Goal: Check status: Check status

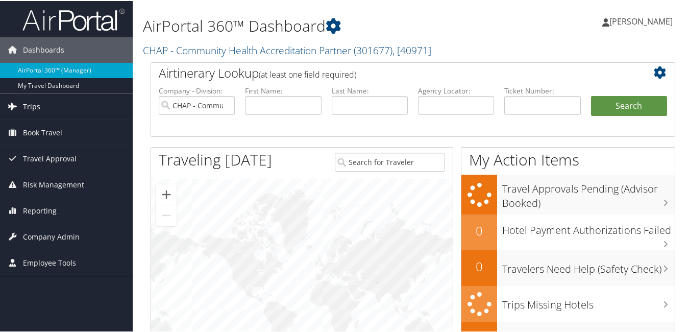
click at [31, 118] on ul "Dashboards AirPortal 360™ (Manager) My Travel Dashboard Trips Airtinerary® Look…" at bounding box center [66, 137] width 133 height 275
drag, startPoint x: 31, startPoint y: 110, endPoint x: 47, endPoint y: 110, distance: 16.3
click at [31, 110] on span "Trips" at bounding box center [31, 106] width 17 height 26
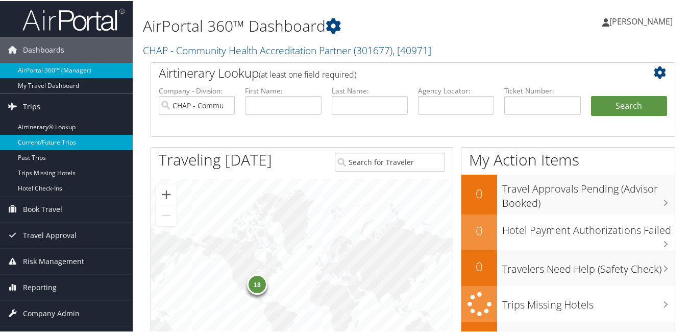
drag, startPoint x: 75, startPoint y: 139, endPoint x: 0, endPoint y: 137, distance: 75.0
click at [76, 140] on link "Current/Future Trips" at bounding box center [66, 141] width 133 height 15
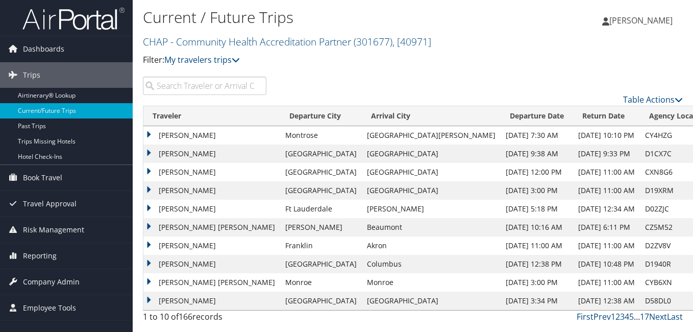
click at [193, 80] on input "search" at bounding box center [204, 86] width 123 height 18
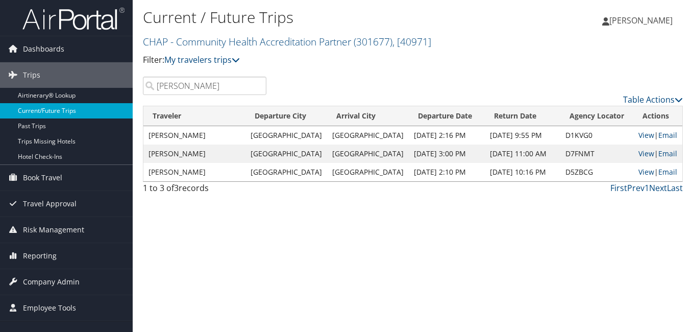
drag, startPoint x: 178, startPoint y: 90, endPoint x: 83, endPoint y: 111, distance: 97.3
click at [83, 107] on div "Dashboards AirPortal 360™ (Manager) My Travel Dashboard Trips Airtinerary® Look…" at bounding box center [346, 166] width 693 height 332
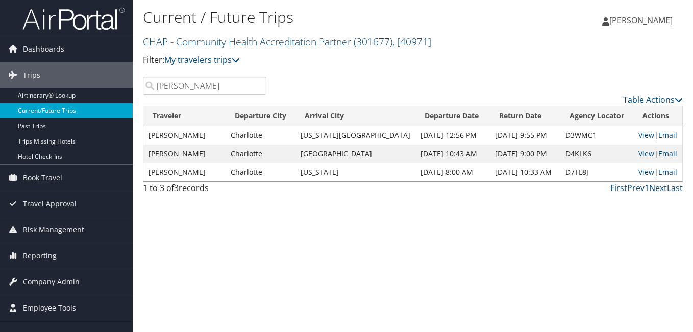
drag, startPoint x: 196, startPoint y: 88, endPoint x: 102, endPoint y: 117, distance: 99.4
click at [102, 114] on div "Dashboards AirPortal 360™ (Manager) My Travel Dashboard Trips Airtinerary® Look…" at bounding box center [346, 166] width 693 height 332
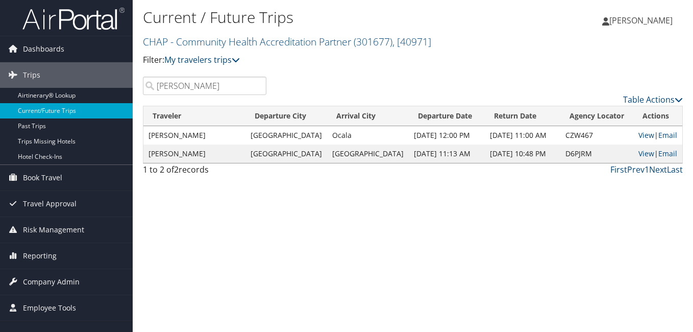
drag, startPoint x: 205, startPoint y: 87, endPoint x: 141, endPoint y: 137, distance: 80.3
click at [151, 112] on div "[PERSON_NAME] Table Actions Loading... Traveler Departure City Arrival City Dep…" at bounding box center [413, 129] width 540 height 104
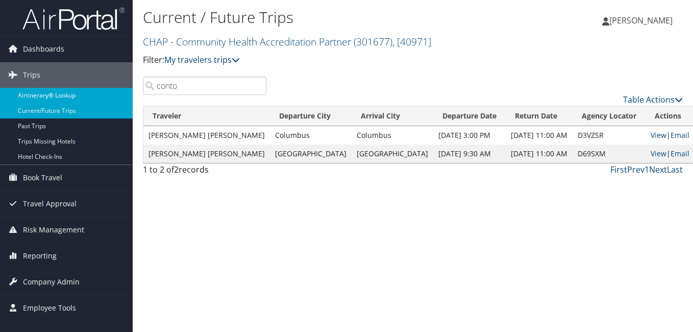
drag, startPoint x: 191, startPoint y: 88, endPoint x: 116, endPoint y: 97, distance: 75.0
click at [116, 97] on div "Dashboards AirPortal 360™ (Manager) My Travel Dashboard Trips Airtinerary® Look…" at bounding box center [346, 166] width 693 height 332
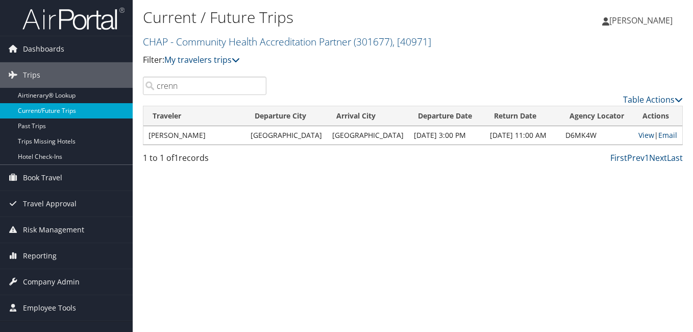
drag, startPoint x: 179, startPoint y: 89, endPoint x: 93, endPoint y: 109, distance: 87.6
click at [94, 109] on div "Dashboards AirPortal 360™ (Manager) My Travel Dashboard Trips Airtinerary® Look…" at bounding box center [346, 166] width 693 height 332
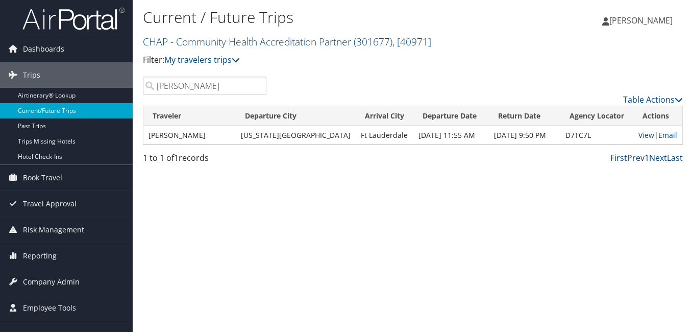
drag, startPoint x: 197, startPoint y: 89, endPoint x: 212, endPoint y: 160, distance: 71.8
click at [126, 123] on div "Dashboards AirPortal 360™ (Manager) My Travel Dashboard Trips Airtinerary® Look…" at bounding box center [346, 166] width 693 height 332
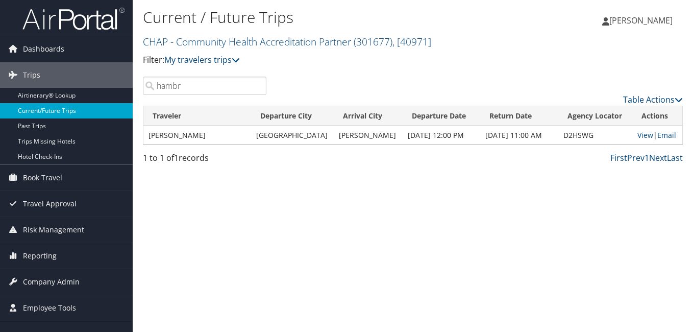
drag, startPoint x: 193, startPoint y: 91, endPoint x: 130, endPoint y: 107, distance: 65.2
click at [132, 104] on div "Dashboards AirPortal 360™ (Manager) My Travel Dashboard Trips Airtinerary® Look…" at bounding box center [346, 166] width 693 height 332
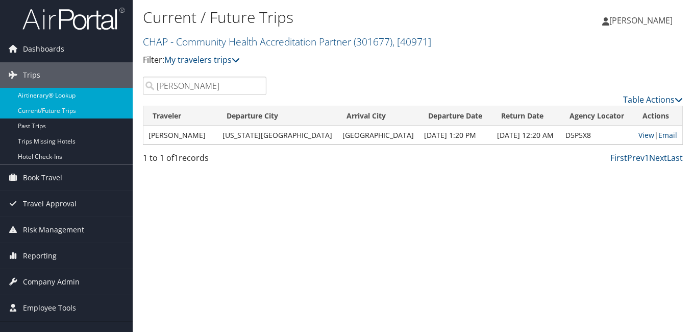
drag, startPoint x: 190, startPoint y: 82, endPoint x: 98, endPoint y: 96, distance: 93.4
click at [98, 96] on div "Dashboards AirPortal 360™ (Manager) My Travel Dashboard Trips Airtinerary® Look…" at bounding box center [346, 166] width 693 height 332
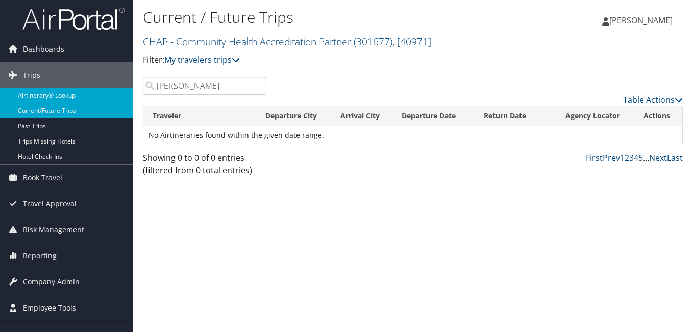
drag, startPoint x: 195, startPoint y: 83, endPoint x: 125, endPoint y: 99, distance: 71.3
click at [128, 97] on div "Dashboards AirPortal 360™ (Manager) My Travel Dashboard Trips Airtinerary® Look…" at bounding box center [346, 166] width 693 height 332
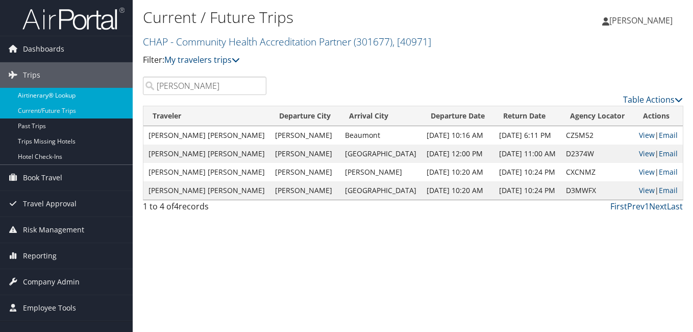
drag, startPoint x: 204, startPoint y: 89, endPoint x: 113, endPoint y: 97, distance: 91.7
click at [113, 97] on div "Dashboards AirPortal 360™ (Manager) My Travel Dashboard Trips Airtinerary® Look…" at bounding box center [346, 166] width 693 height 332
type input ";"
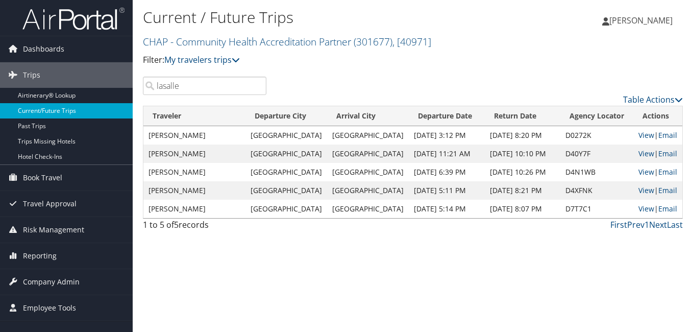
drag, startPoint x: 189, startPoint y: 82, endPoint x: 115, endPoint y: 110, distance: 79.1
click at [120, 105] on div "Dashboards AirPortal 360™ (Manager) My Travel Dashboard Trips Airtinerary® Look…" at bounding box center [346, 166] width 693 height 332
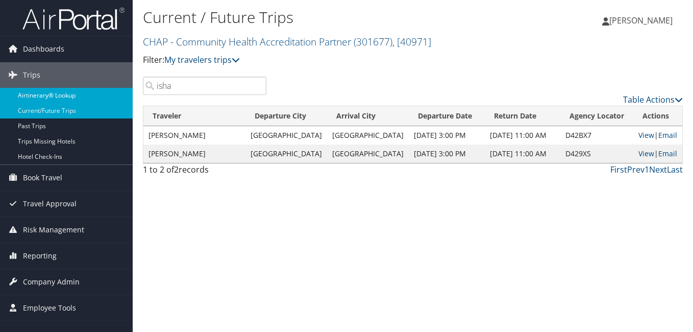
drag, startPoint x: 174, startPoint y: 88, endPoint x: 118, endPoint y: 97, distance: 57.4
click at [118, 97] on div "Dashboards AirPortal 360™ (Manager) My Travel Dashboard Trips Airtinerary® Look…" at bounding box center [346, 166] width 693 height 332
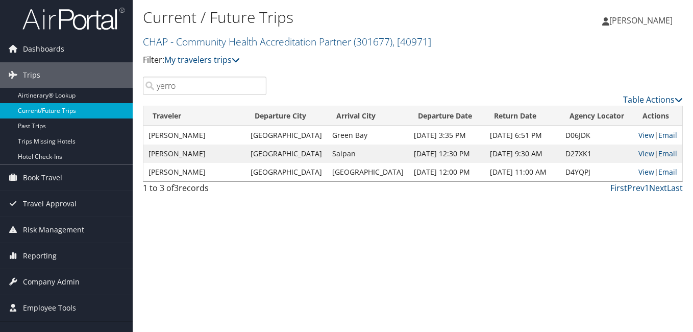
drag, startPoint x: 194, startPoint y: 84, endPoint x: 62, endPoint y: 109, distance: 134.0
click at [62, 109] on div "Dashboards AirPortal 360™ (Manager) My Travel Dashboard Trips Airtinerary® Look…" at bounding box center [346, 166] width 693 height 332
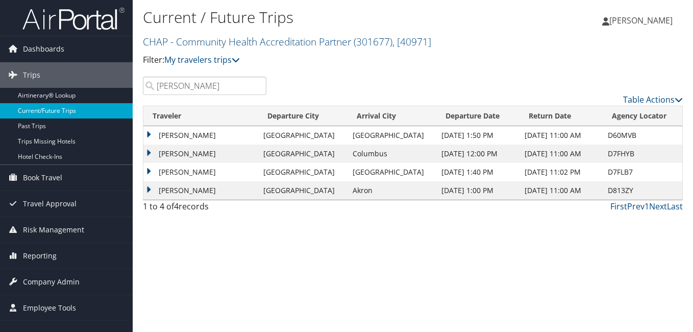
drag, startPoint x: 179, startPoint y: 90, endPoint x: 116, endPoint y: 103, distance: 63.5
click at [119, 101] on div "Dashboards AirPortal 360™ (Manager) My Travel Dashboard Trips Airtinerary® Look…" at bounding box center [346, 166] width 693 height 332
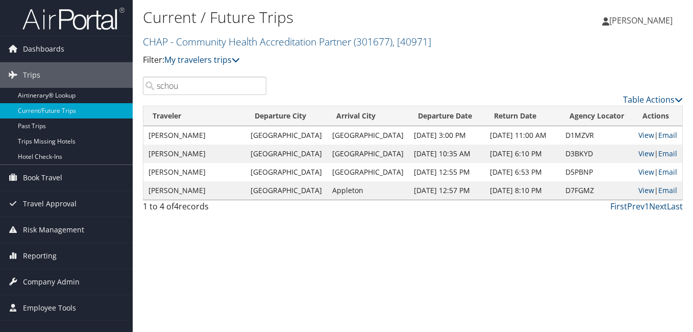
drag, startPoint x: 144, startPoint y: 96, endPoint x: 138, endPoint y: 107, distance: 13.0
click at [136, 100] on div "schou Table Actions" at bounding box center [412, 91] width 555 height 29
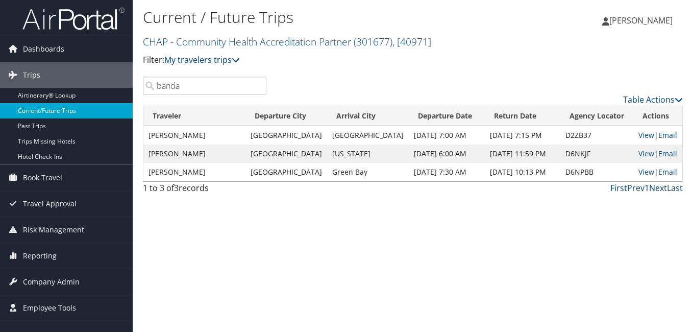
drag, startPoint x: 202, startPoint y: 85, endPoint x: 97, endPoint y: 113, distance: 108.4
click at [98, 112] on div "Dashboards AirPortal 360™ (Manager) My Travel Dashboard Trips Airtinerary® Look…" at bounding box center [346, 166] width 693 height 332
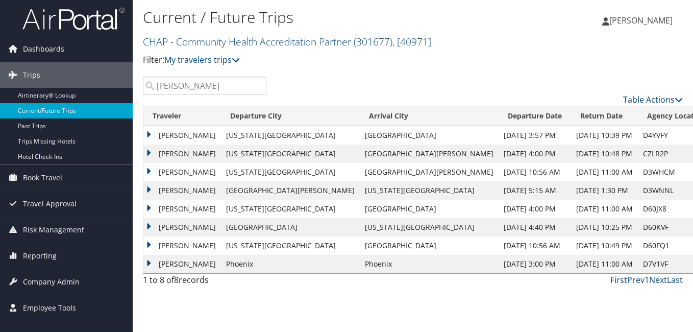
click at [191, 262] on td "[PERSON_NAME]" at bounding box center [182, 264] width 78 height 18
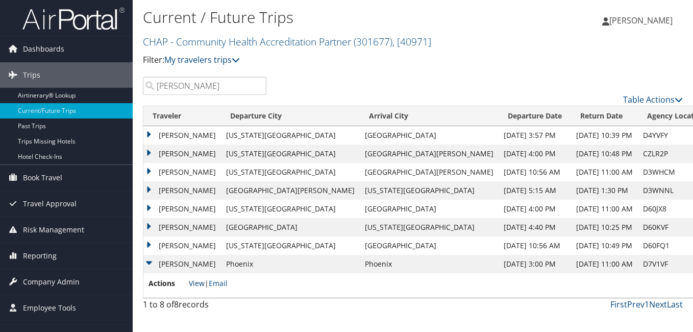
click at [197, 283] on link "View" at bounding box center [197, 283] width 16 height 10
drag, startPoint x: 205, startPoint y: 84, endPoint x: 130, endPoint y: 104, distance: 77.0
click at [130, 104] on div "Dashboards AirPortal 360™ (Manager) My Travel Dashboard Trips Airtinerary® Look…" at bounding box center [346, 166] width 693 height 332
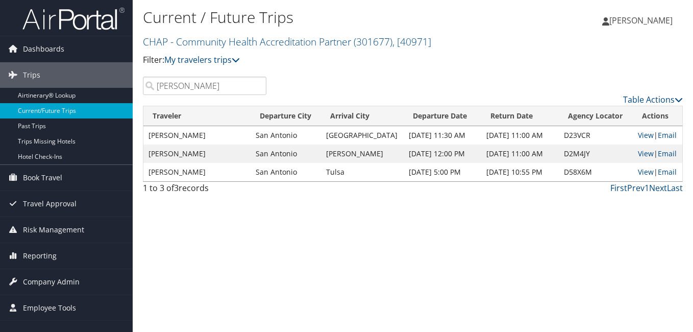
type input "[PERSON_NAME]"
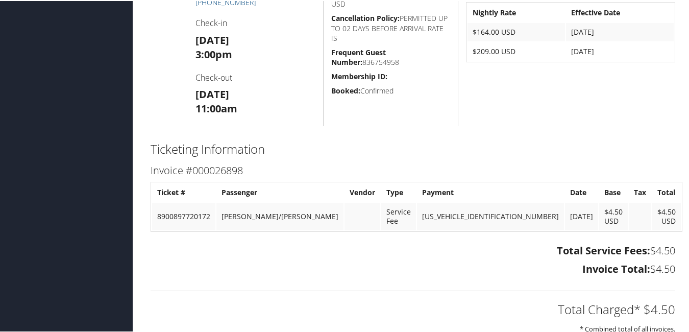
scroll to position [408, 0]
